Goal: Find specific page/section

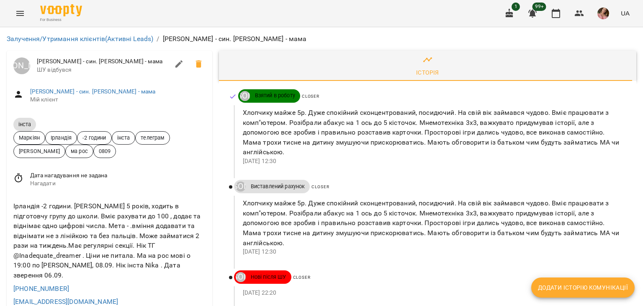
scroll to position [126, 0]
